Goal: Find specific page/section: Find specific page/section

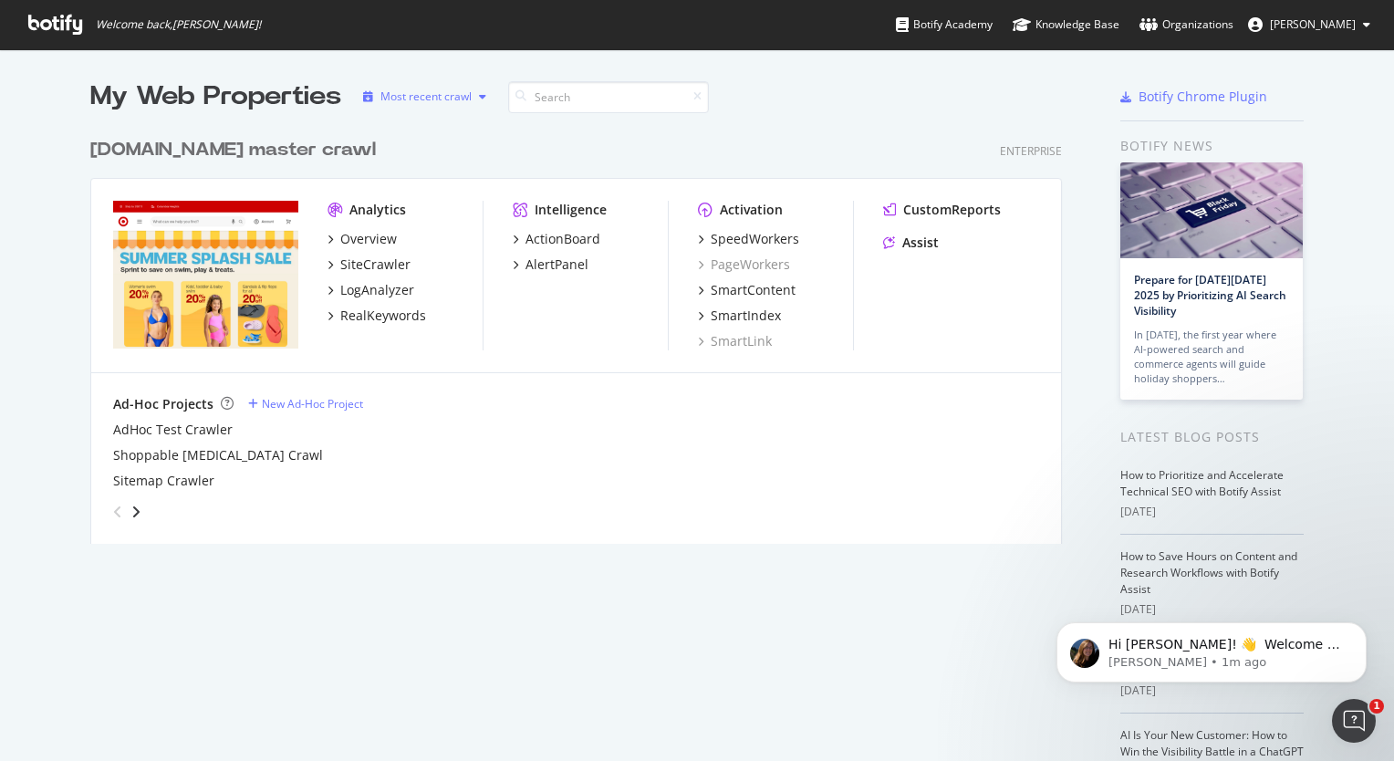
click at [453, 96] on div "Most recent crawl" at bounding box center [425, 96] width 91 height 11
click at [622, 151] on div "[DOMAIN_NAME] master crawl Enterprise" at bounding box center [576, 150] width 972 height 26
